Goal: Information Seeking & Learning: Find contact information

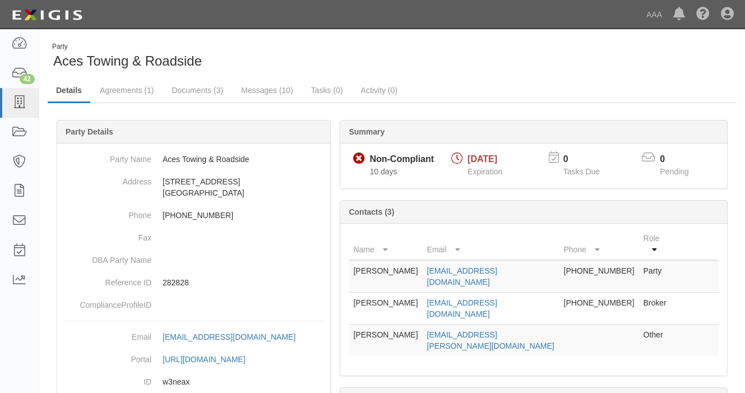
click at [154, 112] on div "Summary Non-Compliant Non-Compliant 10 days [DATE] Expiration 0 Tasks Due 0 Pen…" at bounding box center [392, 120] width 689 height 34
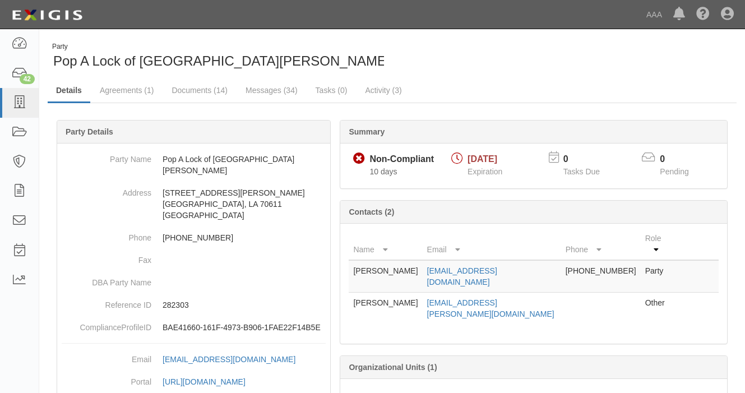
click at [127, 119] on div "Summary Non-Compliant Non-Compliant 10 days 09/08/2025 Expiration 0 Tasks Due 0…" at bounding box center [392, 120] width 689 height 34
drag, startPoint x: 521, startPoint y: 257, endPoint x: 427, endPoint y: 258, distance: 93.6
click at [427, 260] on td "briscoepal19@gmail.com" at bounding box center [492, 276] width 138 height 33
drag, startPoint x: 427, startPoint y: 258, endPoint x: 435, endPoint y: 256, distance: 8.0
copy link "briscoepal19@gmail.com"
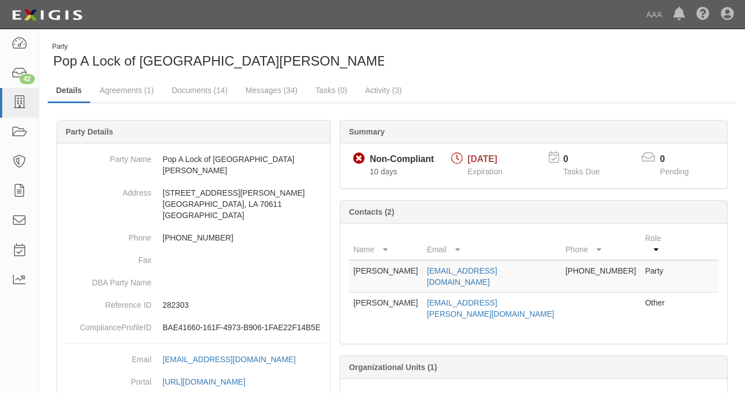
click at [101, 116] on div "Summary Non-Compliant Non-Compliant 10 days 09/08/2025 Expiration 0 Tasks Due 0…" at bounding box center [392, 120] width 689 height 34
click at [158, 34] on div "Party Pop A Lock of Lake Charles Details Agreements (1) Documents (14) Messages…" at bounding box center [392, 263] width 706 height 459
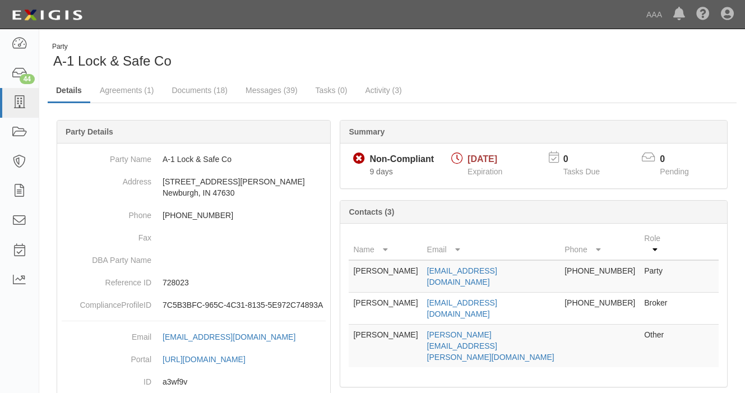
click at [175, 52] on div "Party A-1 Lock & Safe Co" at bounding box center [216, 56] width 336 height 29
click at [186, 91] on link "Documents (18)" at bounding box center [199, 91] width 73 height 24
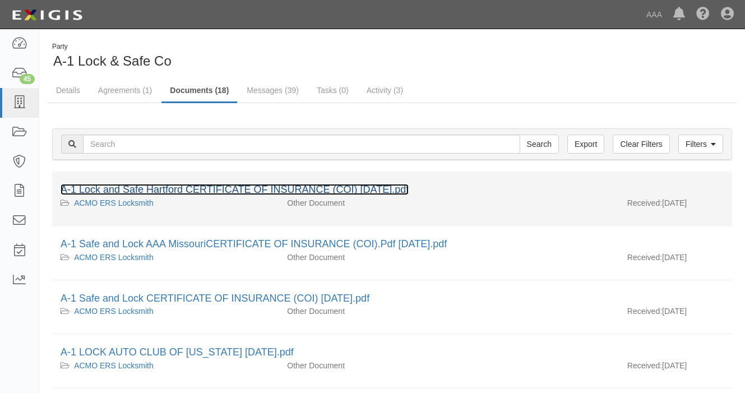
click at [192, 187] on link "A-1 Lock and Safe Hartford CERTIFICATE OF INSURANCE (COI) Sept 15 2025.pdf" at bounding box center [235, 189] width 348 height 11
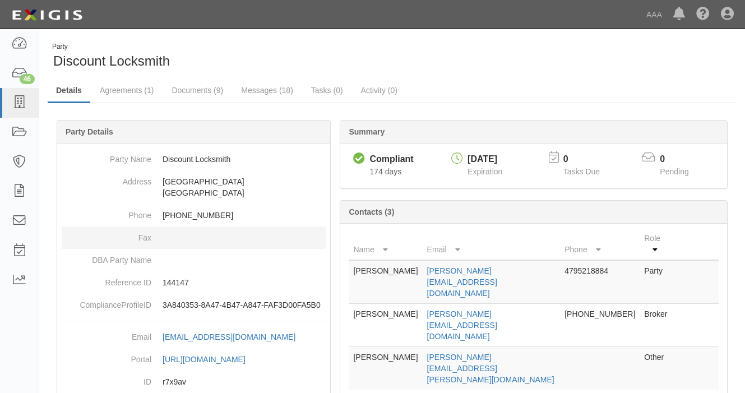
click at [130, 250] on dt "DBA Party Name" at bounding box center [107, 257] width 90 height 17
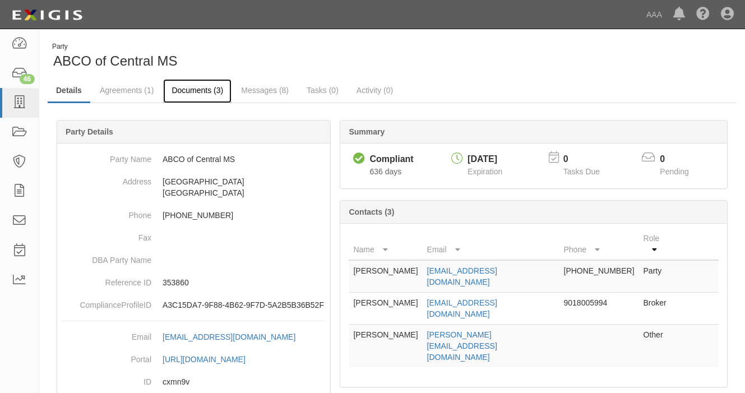
click at [200, 84] on link "Documents (3)" at bounding box center [197, 91] width 68 height 24
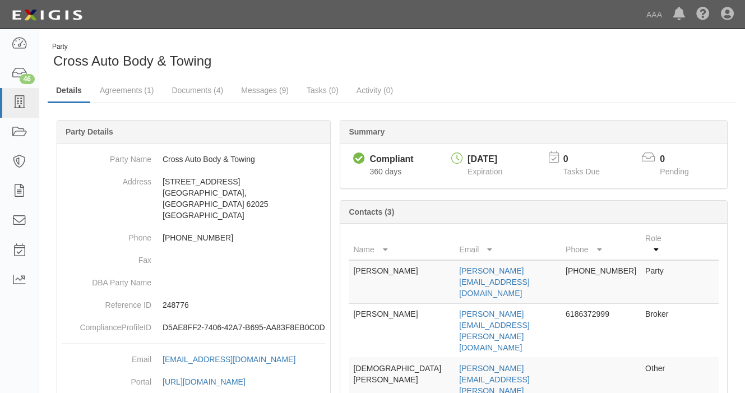
click at [163, 56] on span "Cross Auto Body & Towing" at bounding box center [132, 60] width 158 height 15
drag, startPoint x: 516, startPoint y: 257, endPoint x: 419, endPoint y: 262, distance: 96.5
click at [455, 262] on td "[PERSON_NAME][EMAIL_ADDRESS][DOMAIN_NAME]" at bounding box center [508, 282] width 107 height 44
drag, startPoint x: 419, startPoint y: 262, endPoint x: 453, endPoint y: 260, distance: 33.7
copy link "[PERSON_NAME][EMAIL_ADDRESS][DOMAIN_NAME]"
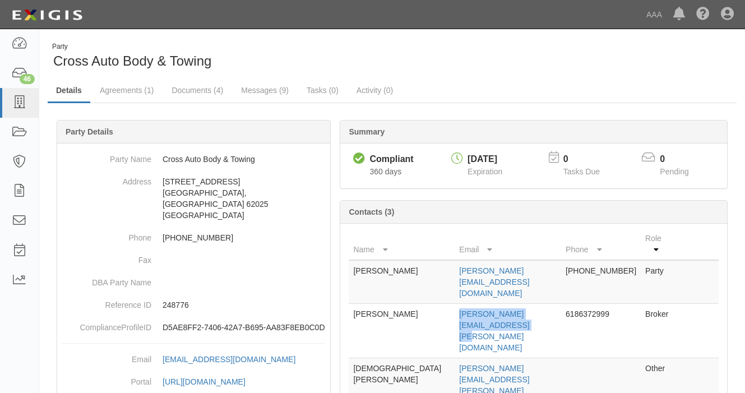
drag, startPoint x: 543, startPoint y: 281, endPoint x: 420, endPoint y: 283, distance: 122.8
click at [455, 304] on td "[PERSON_NAME][EMAIL_ADDRESS][PERSON_NAME][DOMAIN_NAME]" at bounding box center [508, 331] width 107 height 54
drag, startPoint x: 420, startPoint y: 283, endPoint x: 428, endPoint y: 282, distance: 8.5
copy link "[PERSON_NAME][EMAIL_ADDRESS][PERSON_NAME][DOMAIN_NAME]"
